Goal: Information Seeking & Learning: Learn about a topic

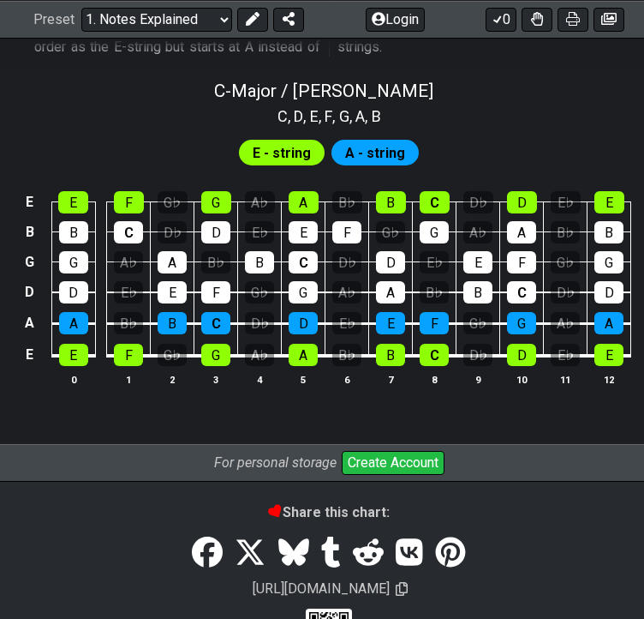
scroll to position [1710, 0]
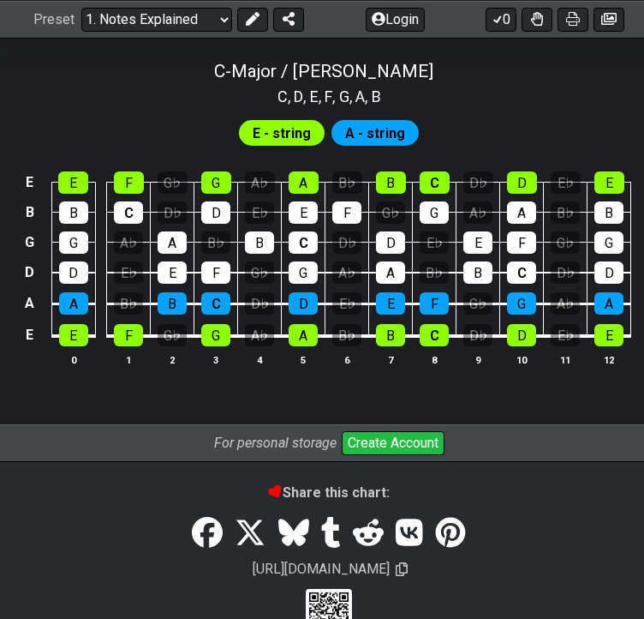
drag, startPoint x: 194, startPoint y: 28, endPoint x: 171, endPoint y: 21, distance: 23.3
click at [171, 21] on select "Welcome to #fretflip! Initial Preset Custom Preset Minor Pentatonic Major Penta…" at bounding box center [156, 19] width 151 height 24
click at [81, 31] on select "Welcome to #fretflip! Initial Preset Custom Preset Minor Pentatonic Major Penta…" at bounding box center [156, 19] width 151 height 24
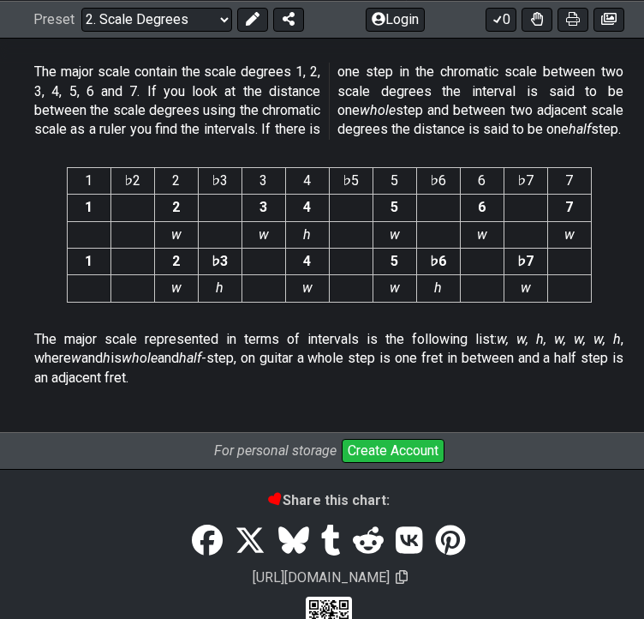
scroll to position [4542, 0]
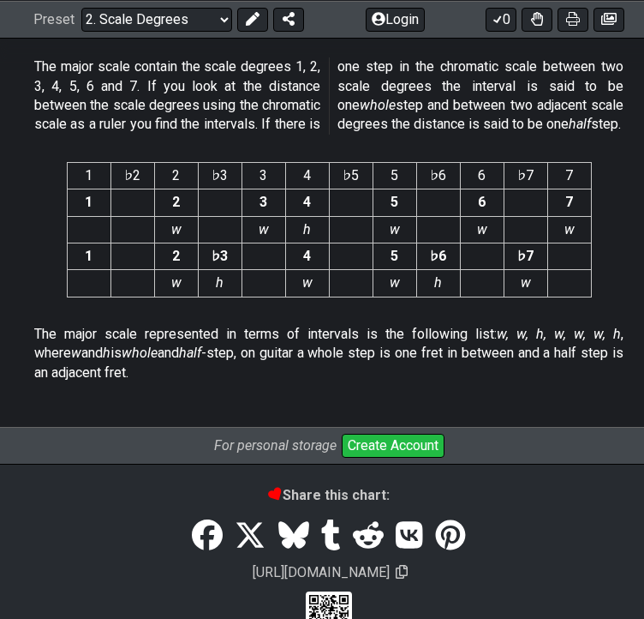
click at [134, 32] on div "Preset Welcome to #fretflip! Initial Preset Custom Preset Minor Pentatonic Majo…" at bounding box center [329, 19] width 658 height 38
click at [128, 19] on select "Welcome to #fretflip! Initial Preset Custom Preset Minor Pentatonic Major Penta…" at bounding box center [156, 19] width 151 height 24
click at [81, 31] on select "Welcome to #fretflip! Initial Preset Custom Preset Minor Pentatonic Major Penta…" at bounding box center [156, 19] width 151 height 24
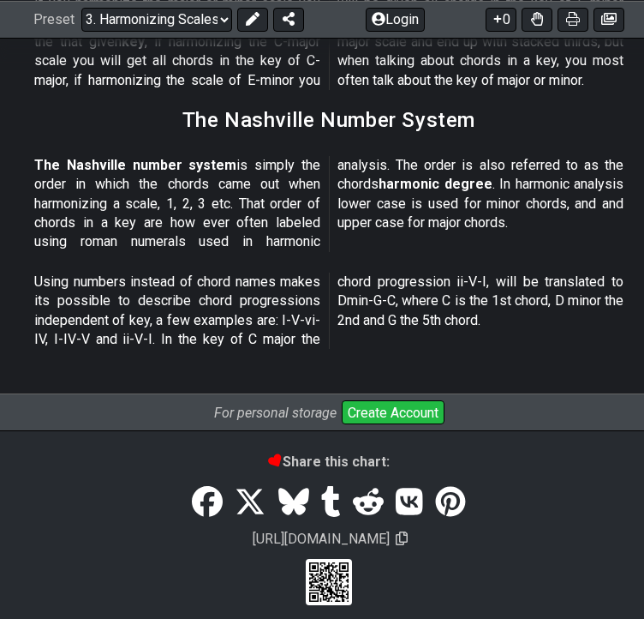
scroll to position [2447, 0]
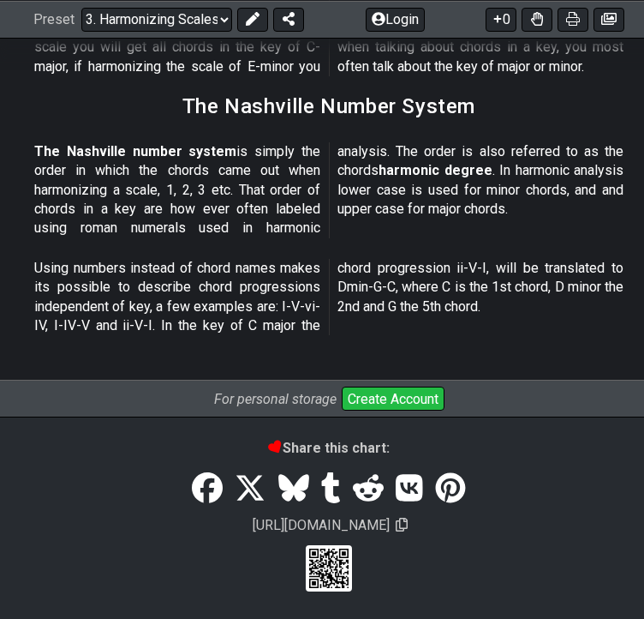
click at [147, 21] on select "Welcome to #fretflip! Initial Preset Custom Preset Minor Pentatonic Major Penta…" at bounding box center [156, 19] width 151 height 24
click at [81, 31] on select "Welcome to #fretflip! Initial Preset Custom Preset Minor Pentatonic Major Penta…" at bounding box center [156, 19] width 151 height 24
select select "/the-caged-system"
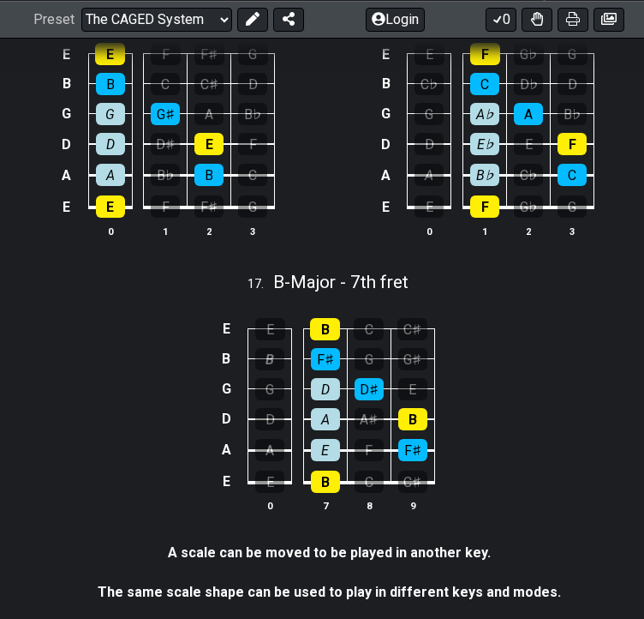
scroll to position [4697, 0]
